Goal: Task Accomplishment & Management: Use online tool/utility

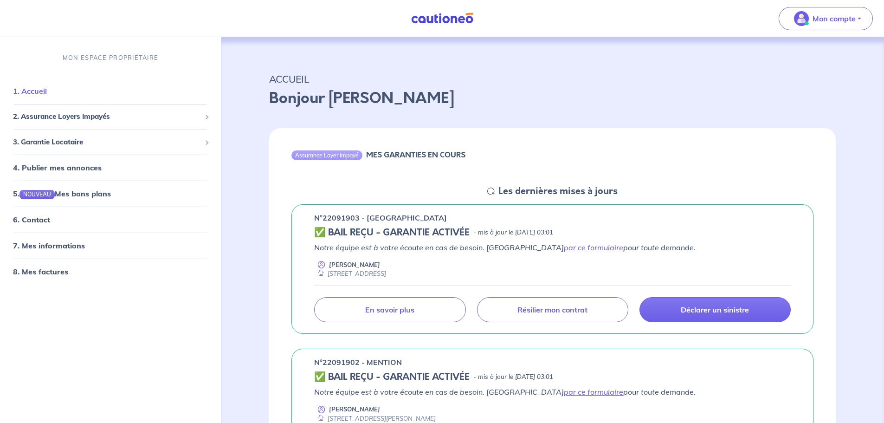
click at [46, 92] on link "1. Accueil" at bounding box center [30, 90] width 34 height 9
click at [208, 115] on div "2. Assurance Loyers Impayés" at bounding box center [110, 117] width 213 height 18
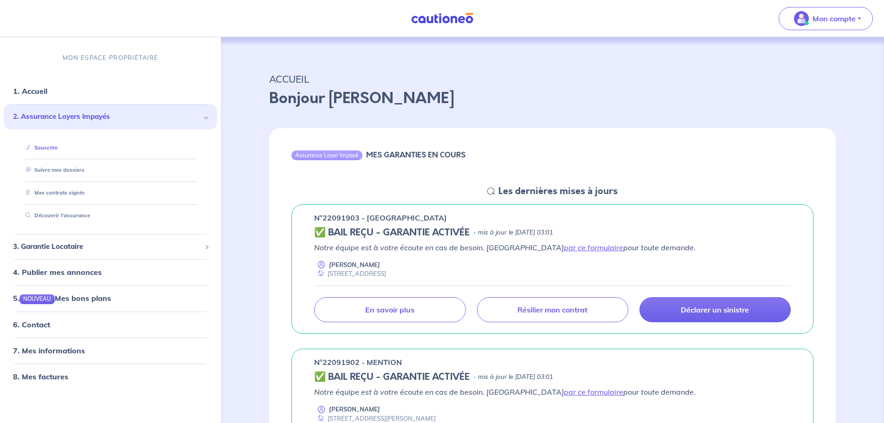
click at [43, 148] on link "Souscrire" at bounding box center [40, 147] width 36 height 6
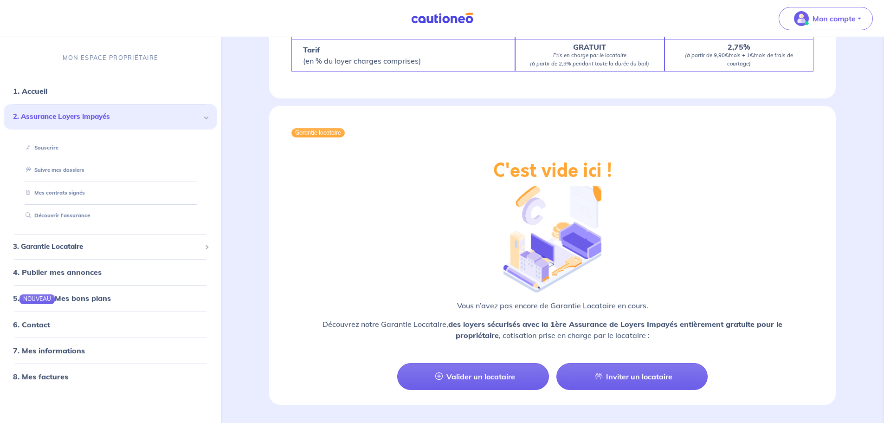
scroll to position [1514, 0]
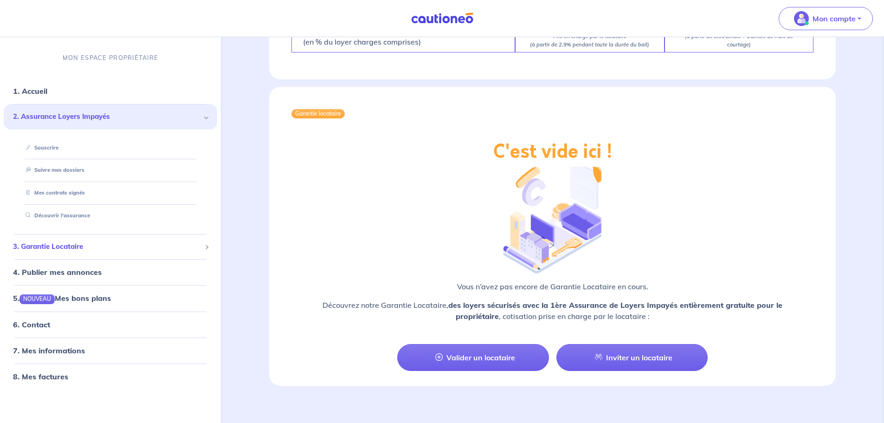
click at [207, 249] on span at bounding box center [206, 246] width 3 height 11
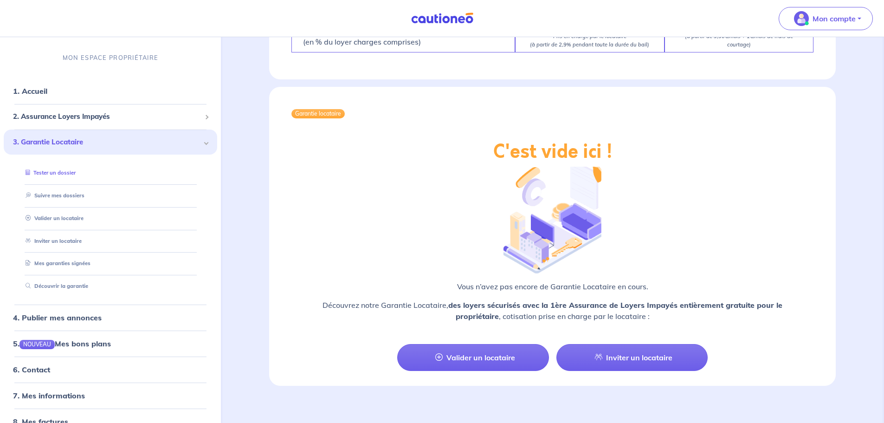
click at [46, 172] on link "Tester un dossier" at bounding box center [49, 172] width 54 height 6
click at [73, 242] on link "Inviter un locataire" at bounding box center [51, 241] width 59 height 6
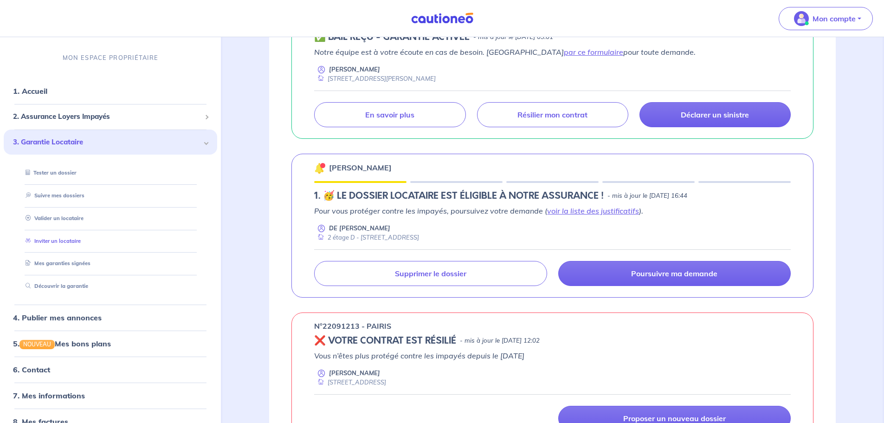
select select "FR"
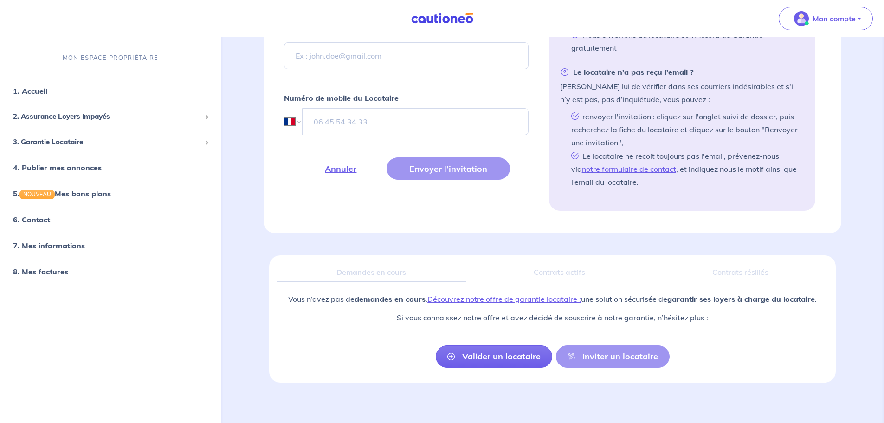
scroll to position [408, 0]
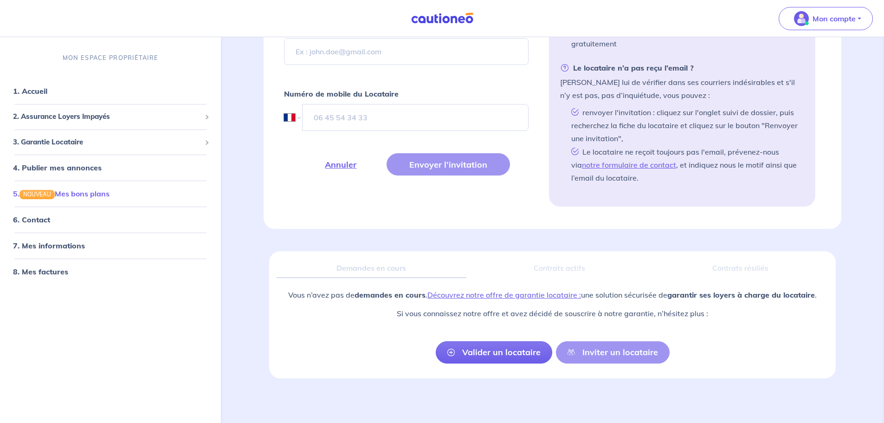
click at [87, 194] on link "5. NOUVEAU Mes bons plans" at bounding box center [61, 193] width 97 height 9
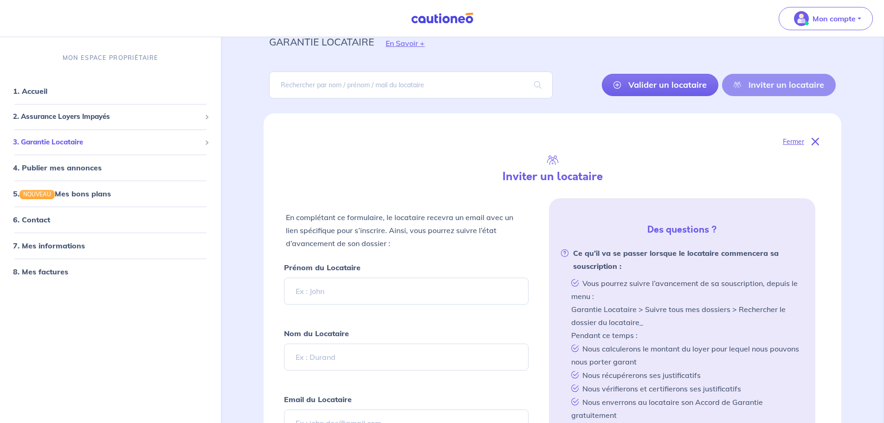
scroll to position [0, 0]
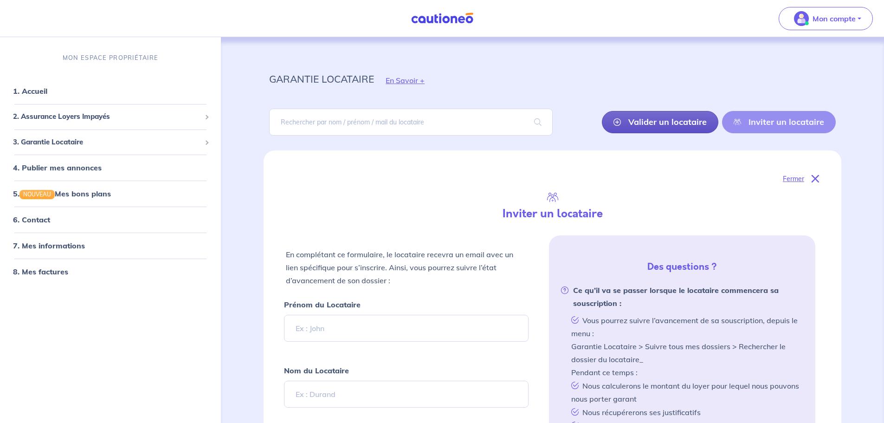
click at [665, 123] on link "Valider un locataire" at bounding box center [660, 122] width 116 height 22
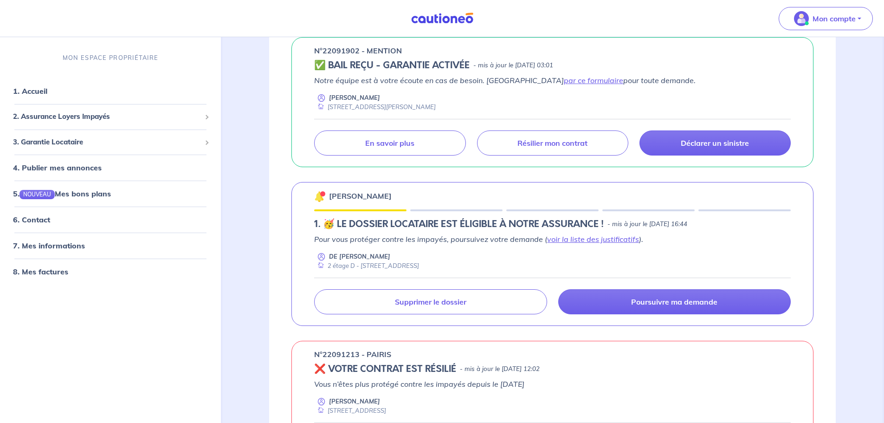
scroll to position [418, 0]
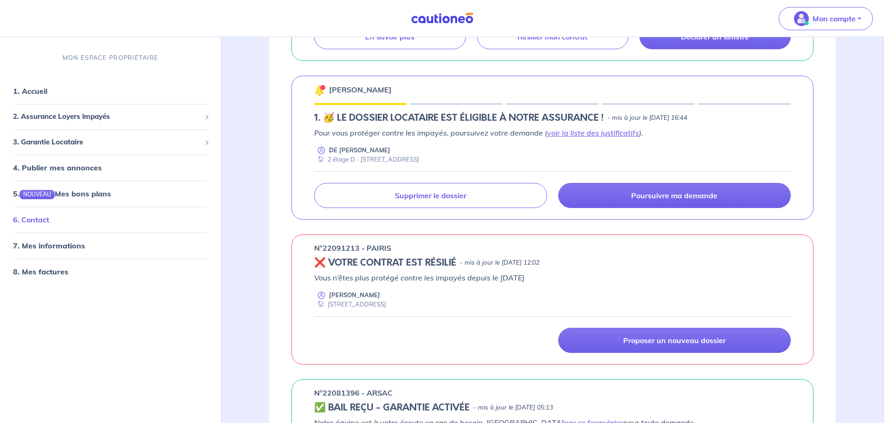
click at [33, 222] on link "6. Contact" at bounding box center [31, 219] width 36 height 9
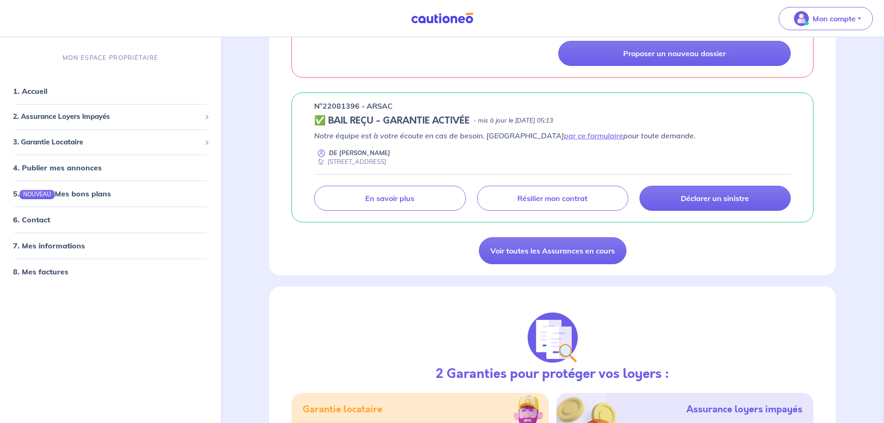
scroll to position [585, 0]
